Goal: Navigation & Orientation: Find specific page/section

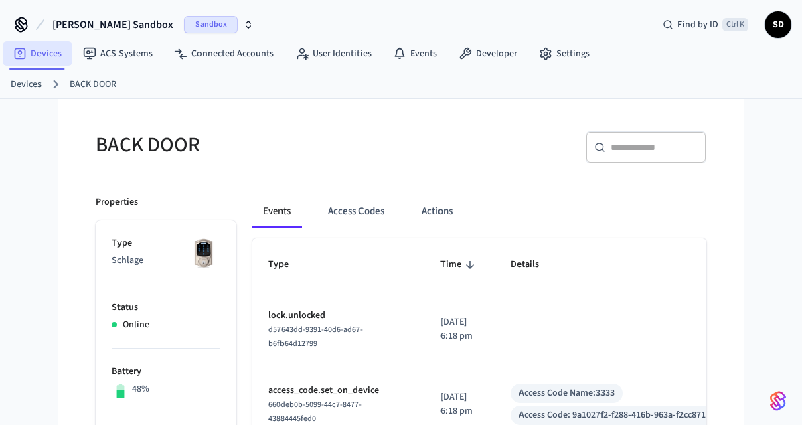
click at [44, 52] on link "Devices" at bounding box center [38, 54] width 70 height 24
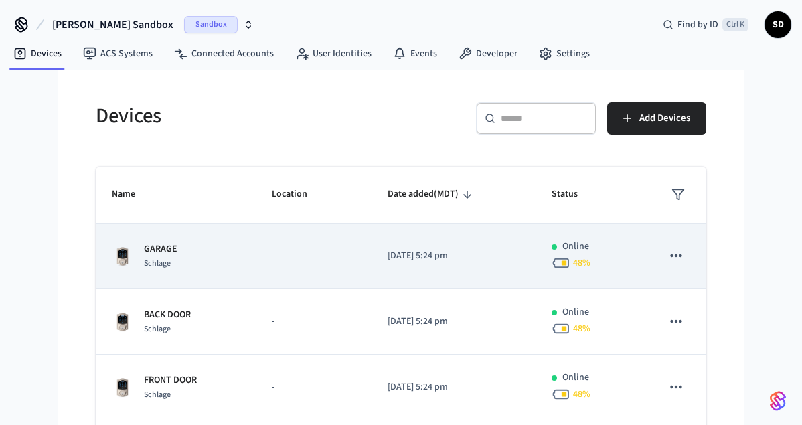
scroll to position [161, 0]
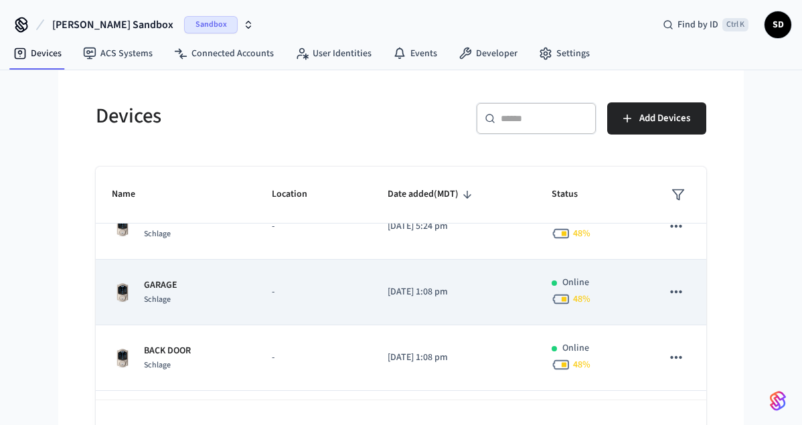
click at [247, 285] on td "GARAGE Schlage" at bounding box center [176, 293] width 160 height 66
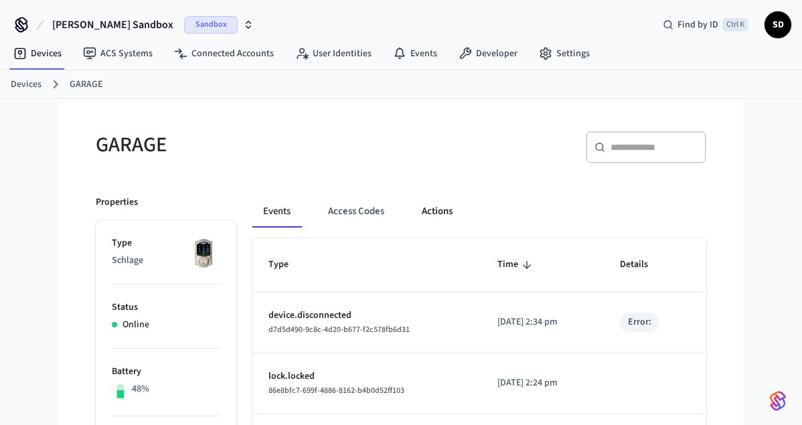
click at [438, 214] on button "Actions" at bounding box center [437, 212] width 52 height 32
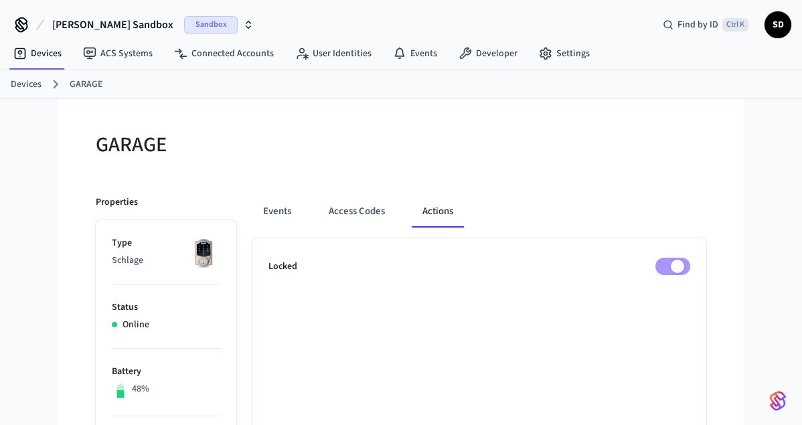
click at [246, 23] on icon "button" at bounding box center [248, 22] width 5 height 2
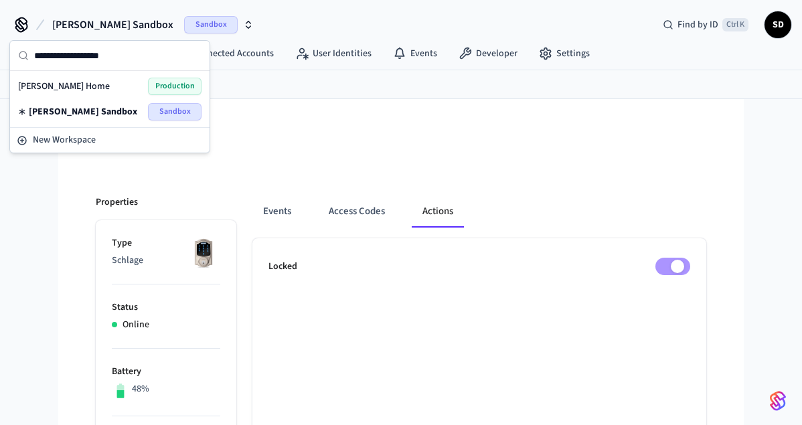
click at [57, 82] on span "[PERSON_NAME] Home" at bounding box center [64, 86] width 92 height 13
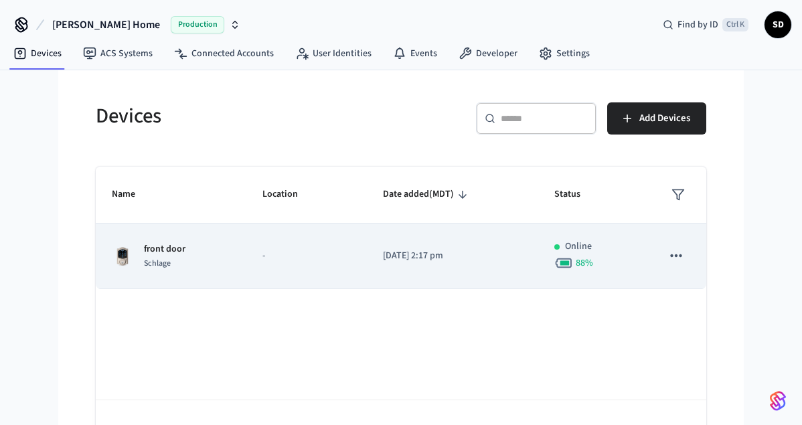
click at [425, 271] on td "[DATE] 2:17 pm" at bounding box center [452, 257] width 171 height 66
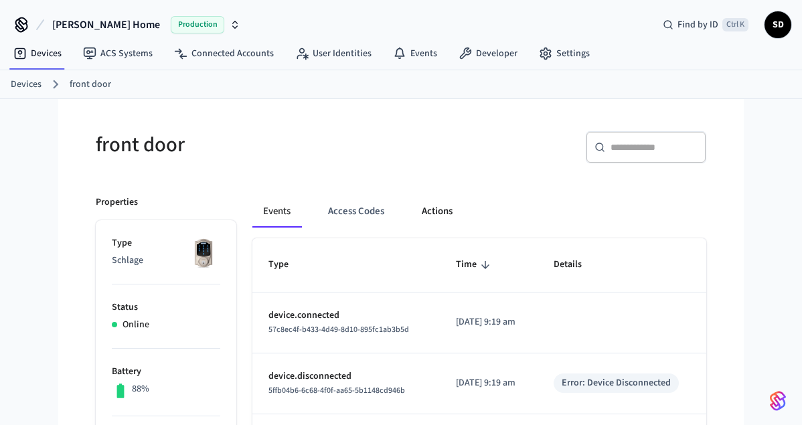
click at [451, 208] on button "Actions" at bounding box center [437, 212] width 52 height 32
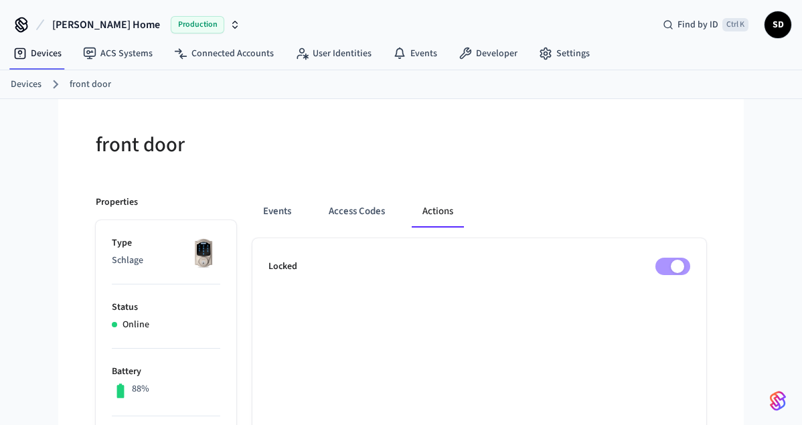
scroll to position [68, 0]
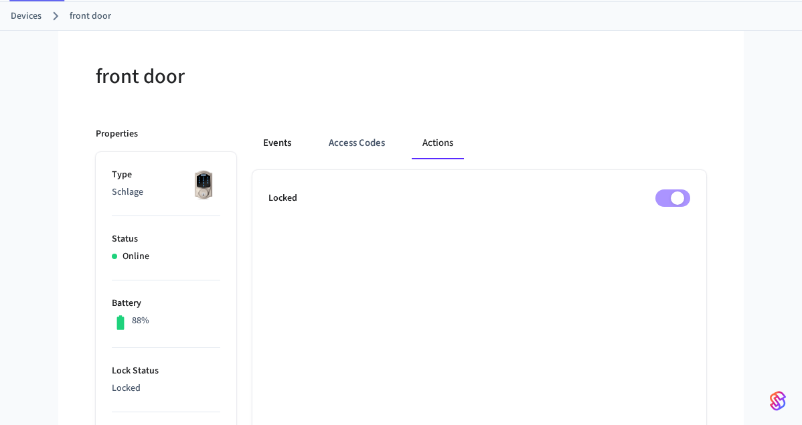
click at [286, 143] on button "Events" at bounding box center [277, 143] width 50 height 32
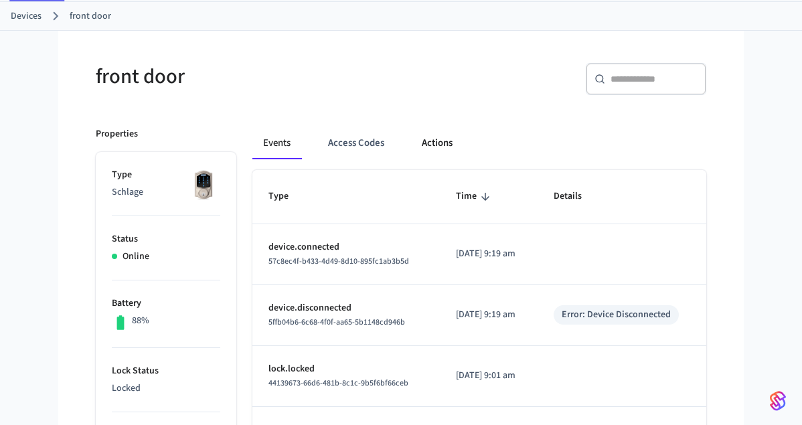
click at [443, 148] on button "Actions" at bounding box center [437, 143] width 52 height 32
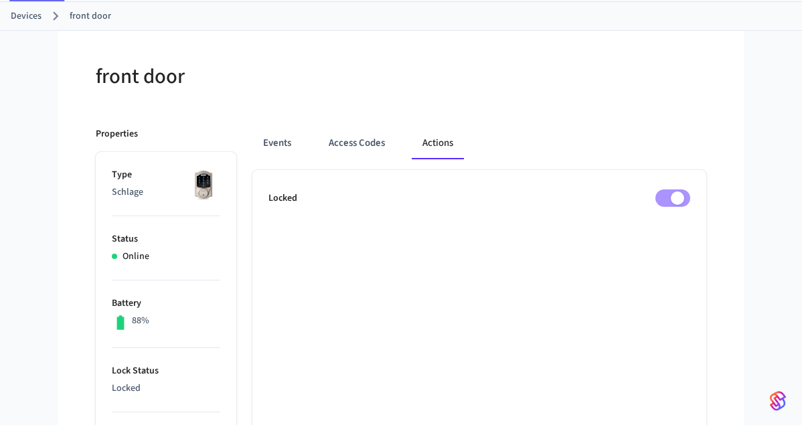
scroll to position [0, 0]
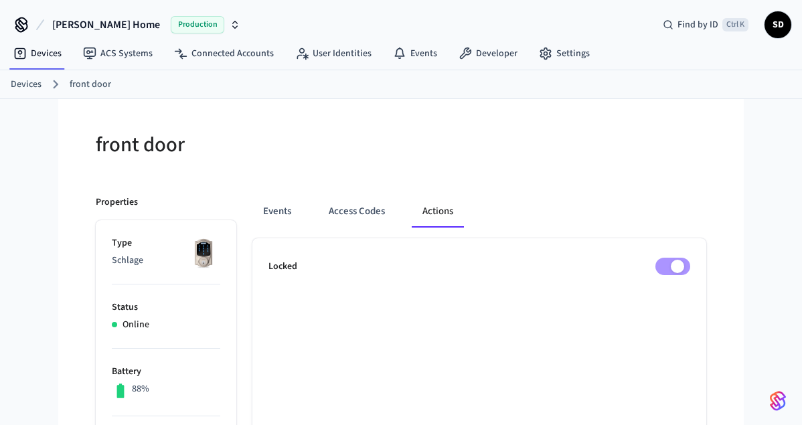
click at [230, 21] on icon "button" at bounding box center [235, 24] width 11 height 11
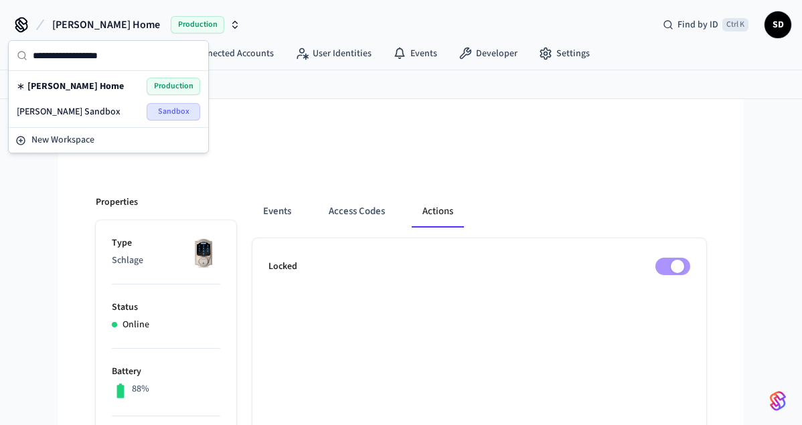
click at [70, 108] on span "[PERSON_NAME] Sandbox" at bounding box center [69, 111] width 104 height 13
